Goal: Find specific page/section: Find specific page/section

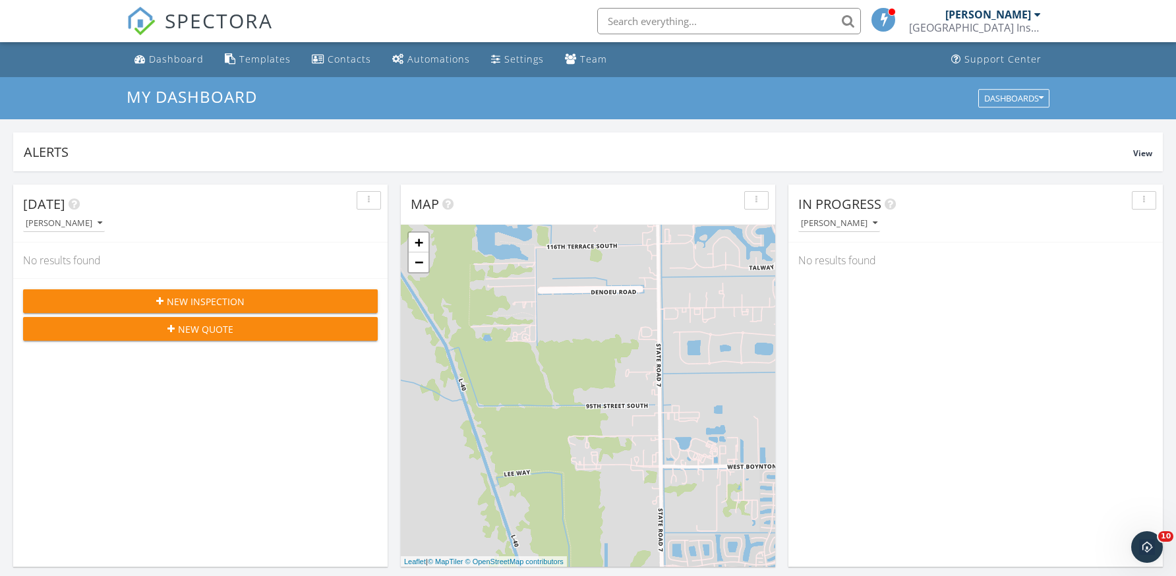
click at [650, 19] on input "text" at bounding box center [729, 21] width 264 height 26
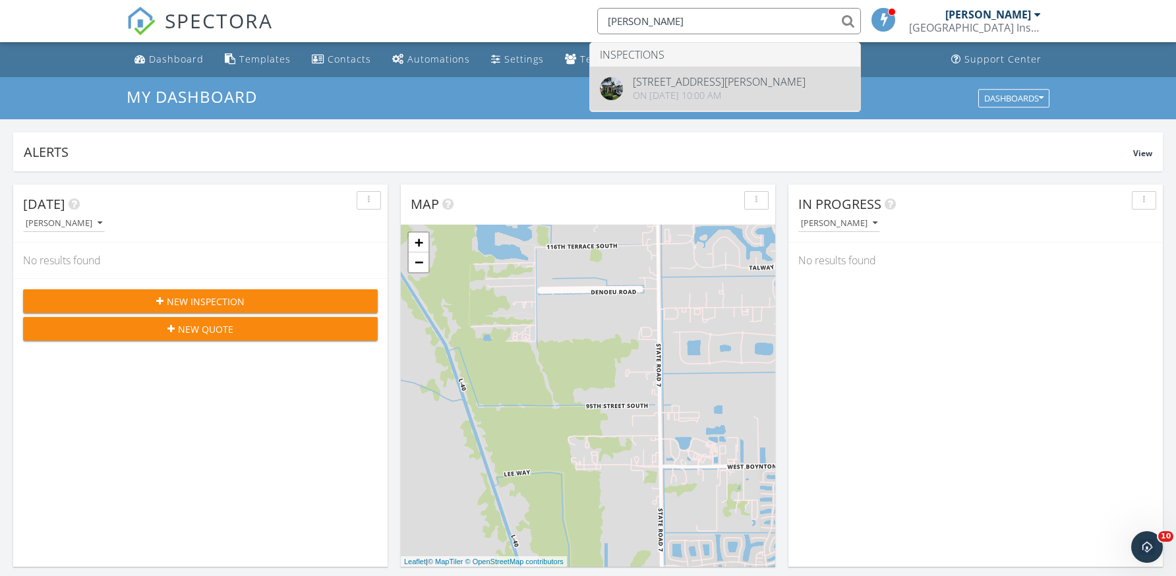
type input "SKLUT"
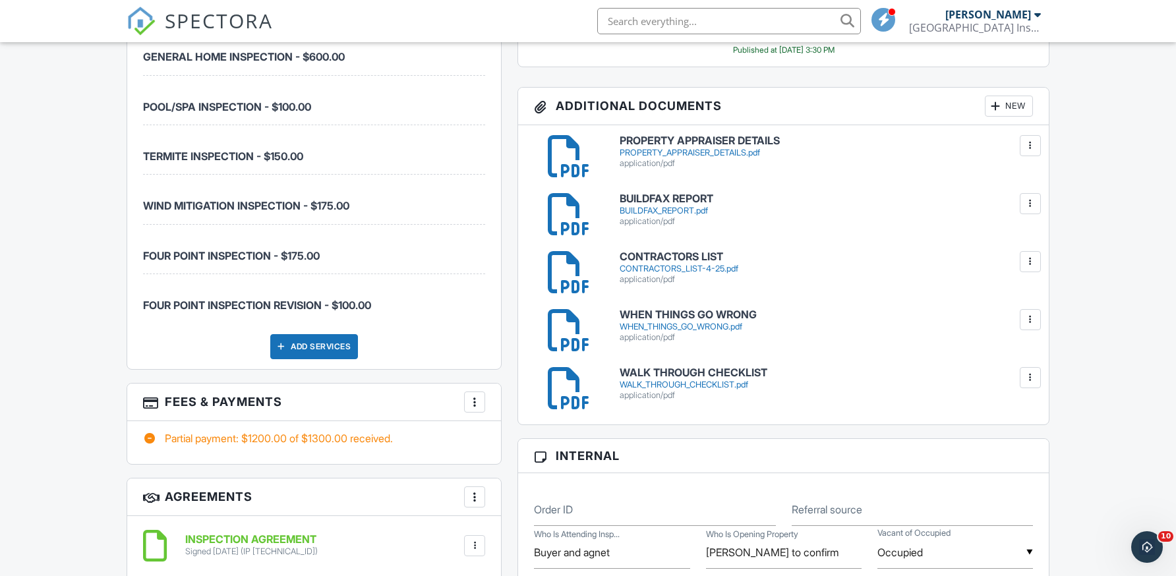
scroll to position [1121, 0]
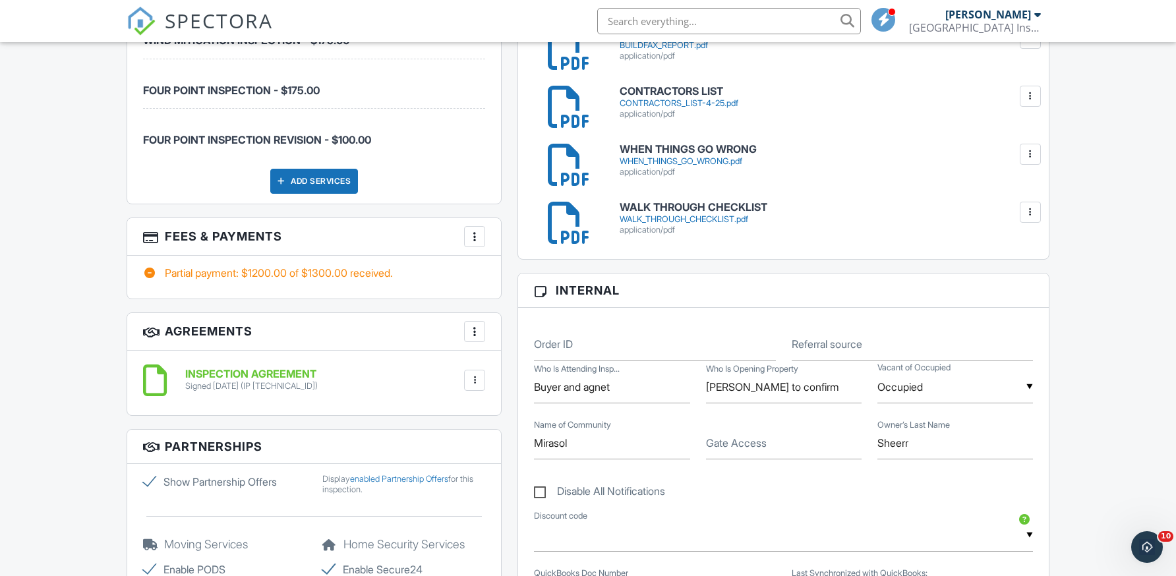
click at [344, 284] on div "Partial payment: $1200.00 of $1300.00 received." at bounding box center [314, 277] width 374 height 43
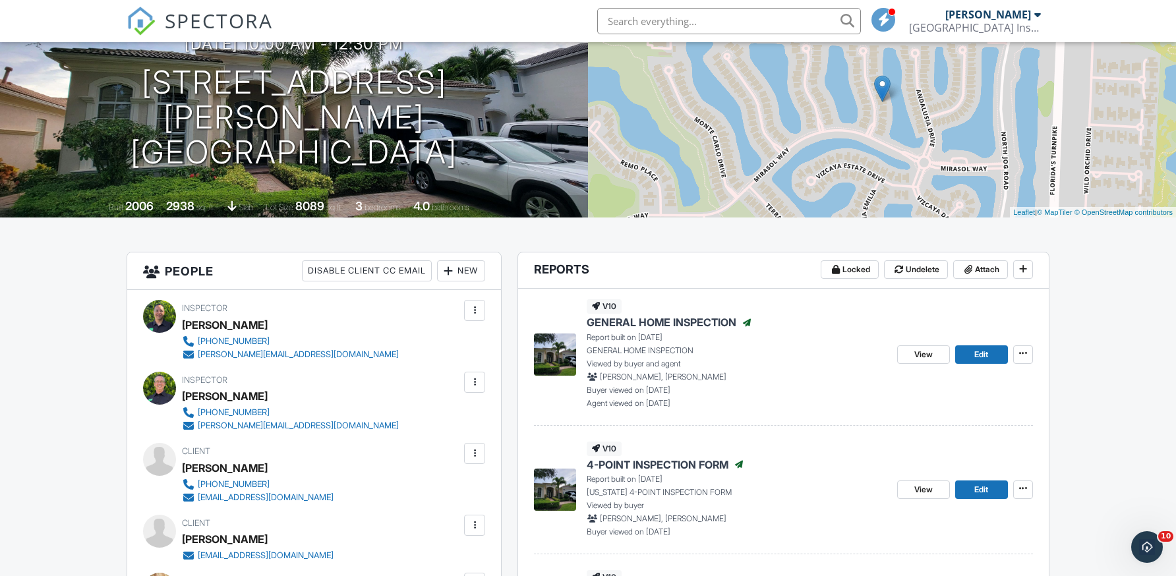
scroll to position [0, 0]
